Goal: Task Accomplishment & Management: Manage account settings

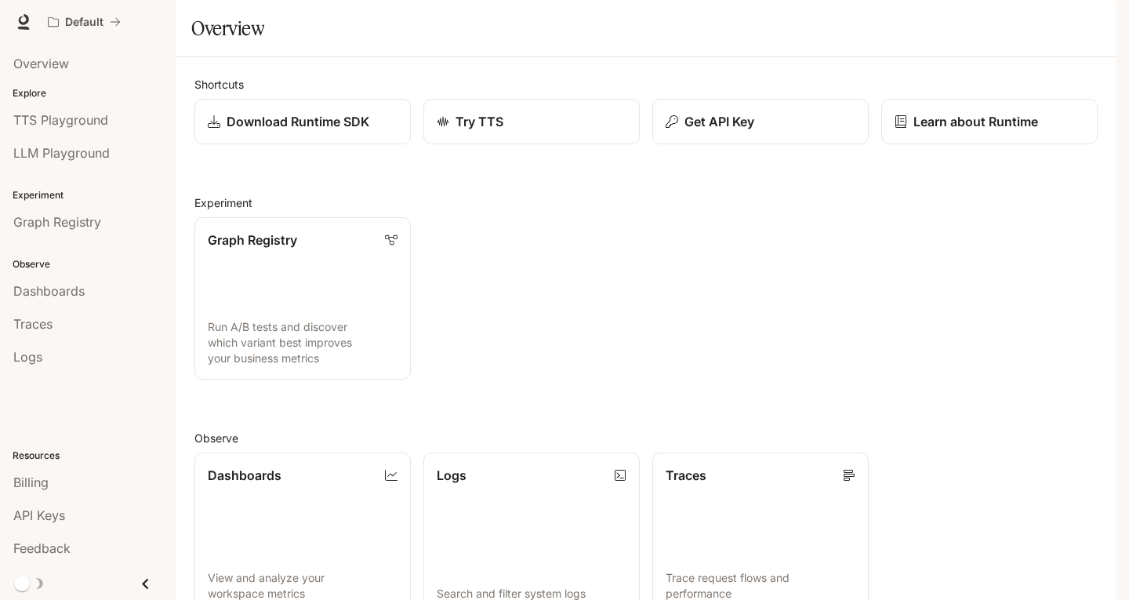
click at [1088, 22] on img "button" at bounding box center [1095, 22] width 22 height 22
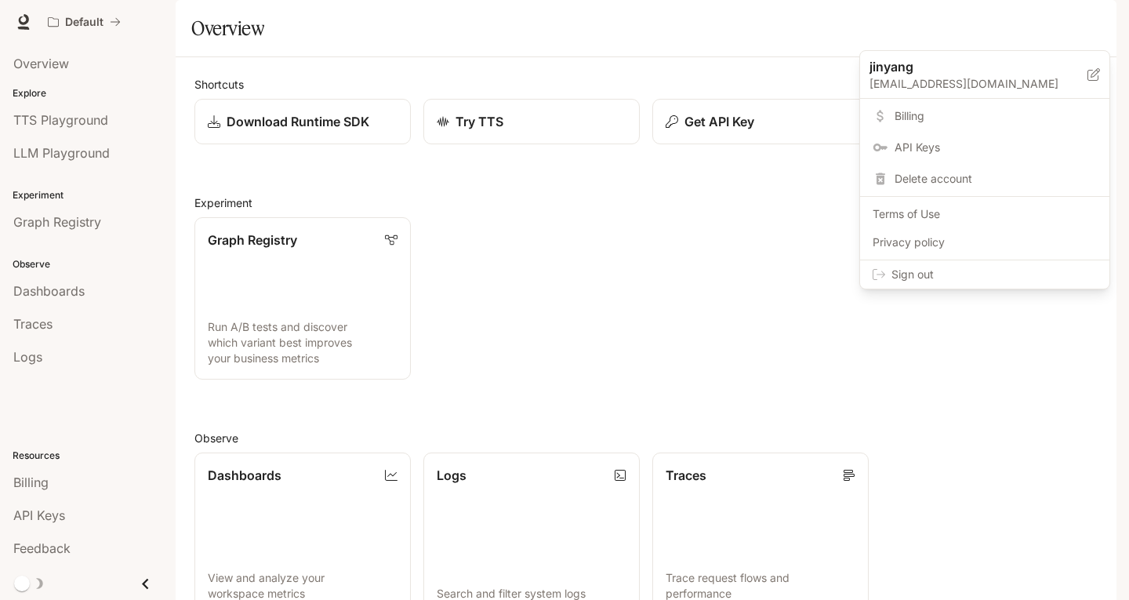
click at [903, 123] on span "Billing" at bounding box center [996, 116] width 202 height 16
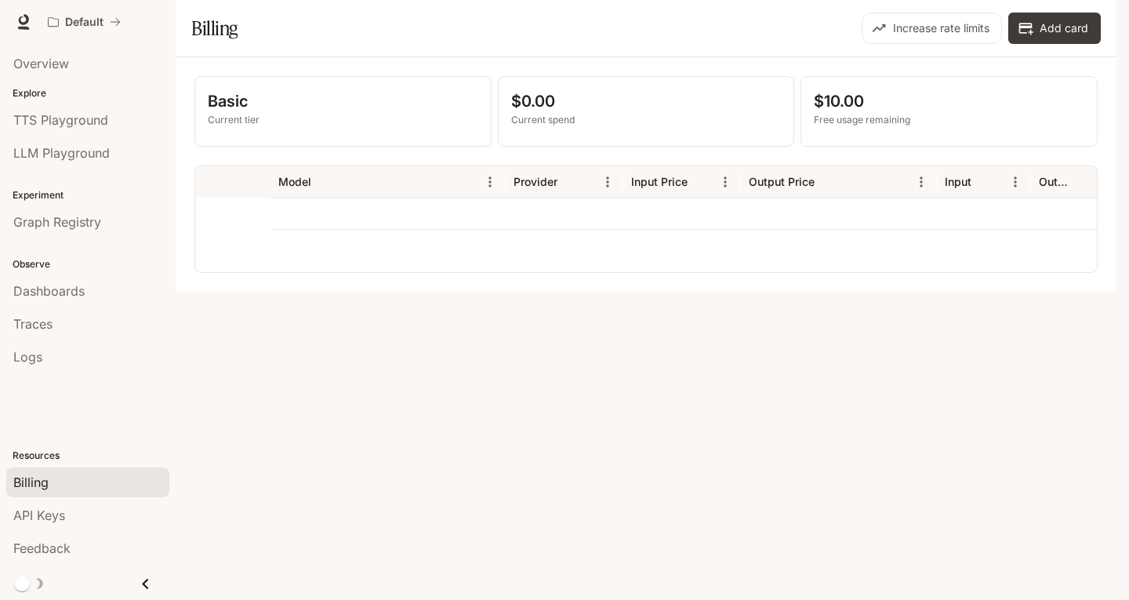
scroll to position [0, 381]
drag, startPoint x: 794, startPoint y: 318, endPoint x: 583, endPoint y: 287, distance: 212.5
click at [583, 287] on div "Basic Current tier $0.00 Current spend $10.00 Free usage remaining Model Provid…" at bounding box center [646, 174] width 941 height 234
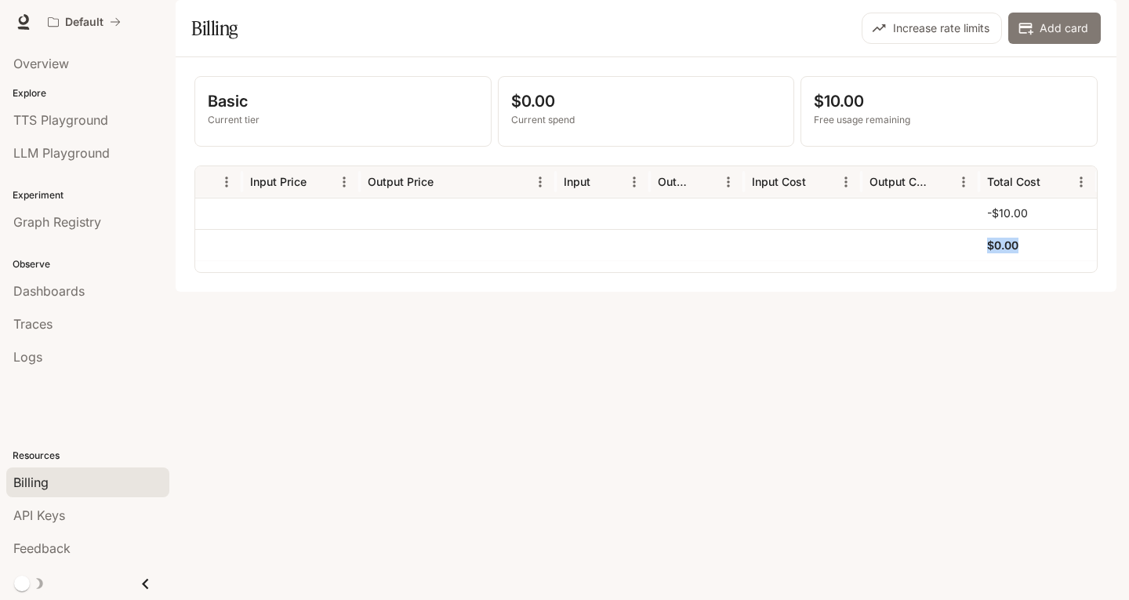
click at [1060, 44] on button "Add card" at bounding box center [1054, 28] width 93 height 31
